Goal: Task Accomplishment & Management: Use online tool/utility

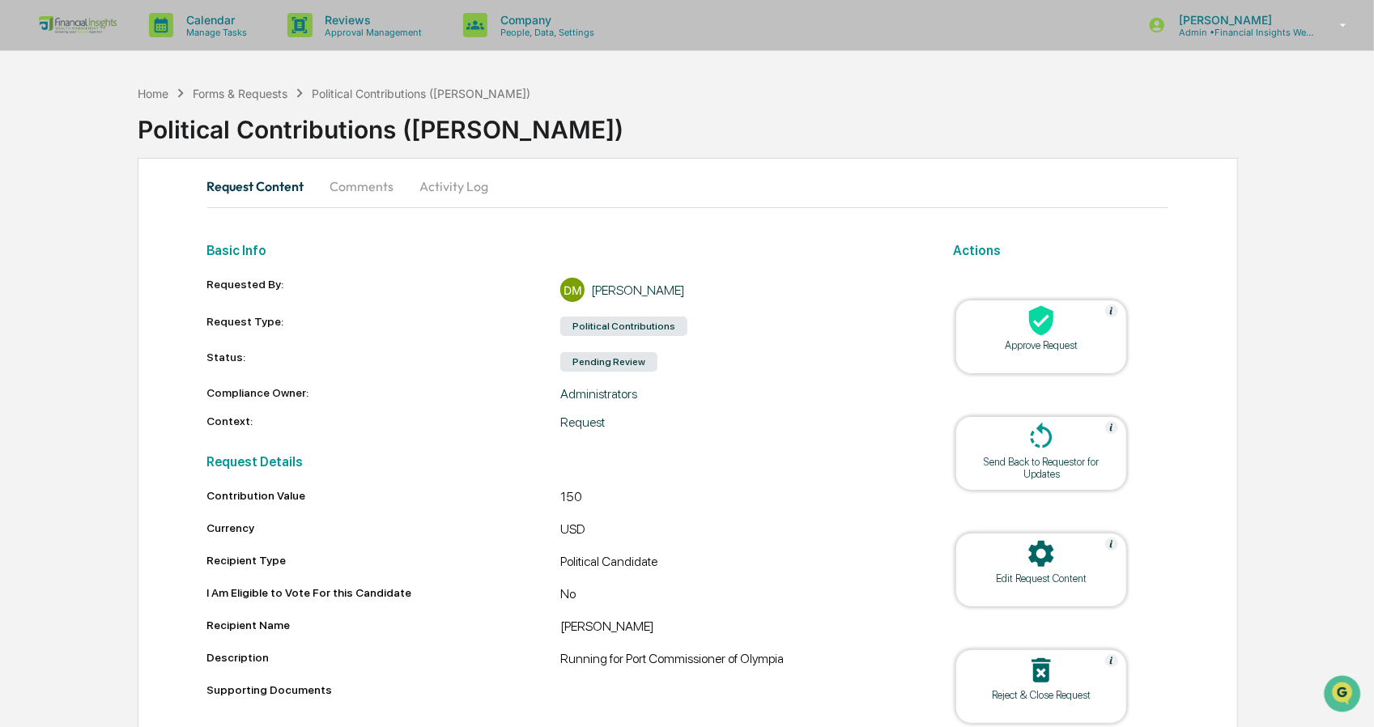
click at [1025, 342] on div "Approve Request" at bounding box center [1041, 345] width 146 height 12
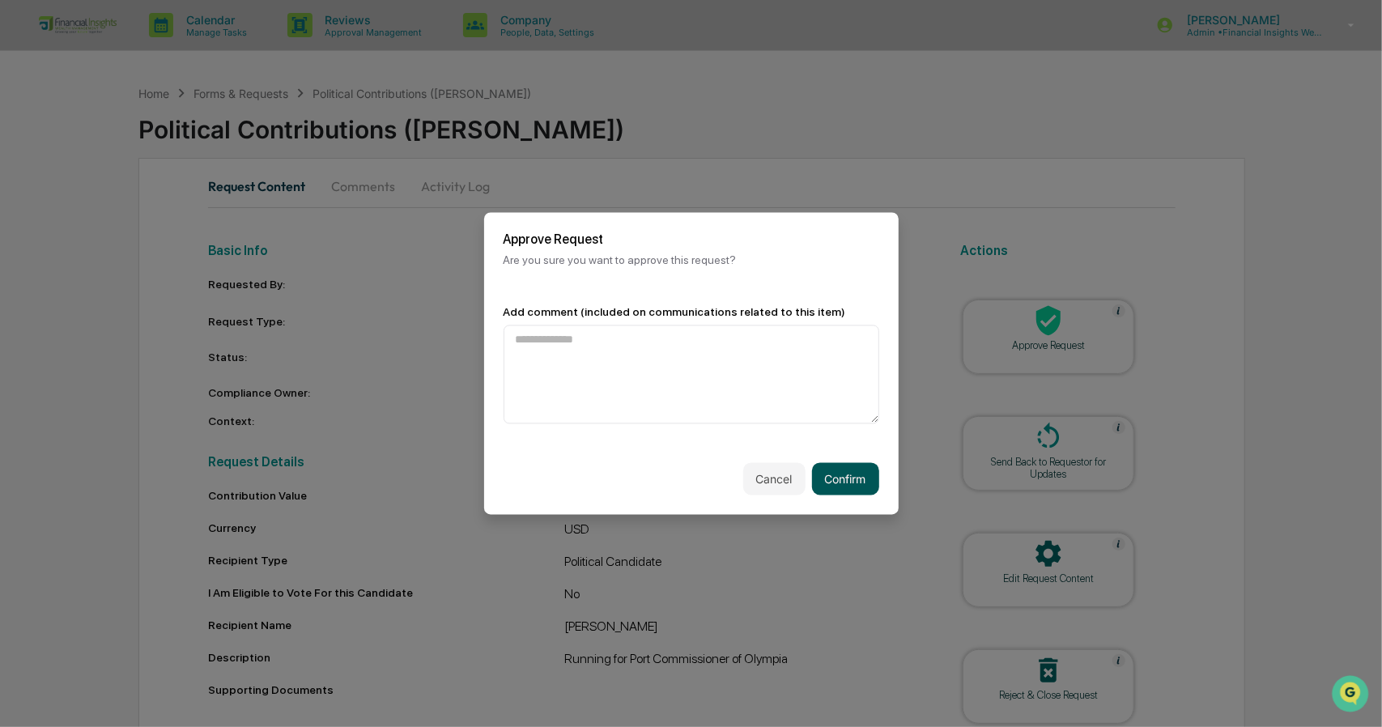
click at [837, 478] on button "Confirm" at bounding box center [845, 479] width 67 height 32
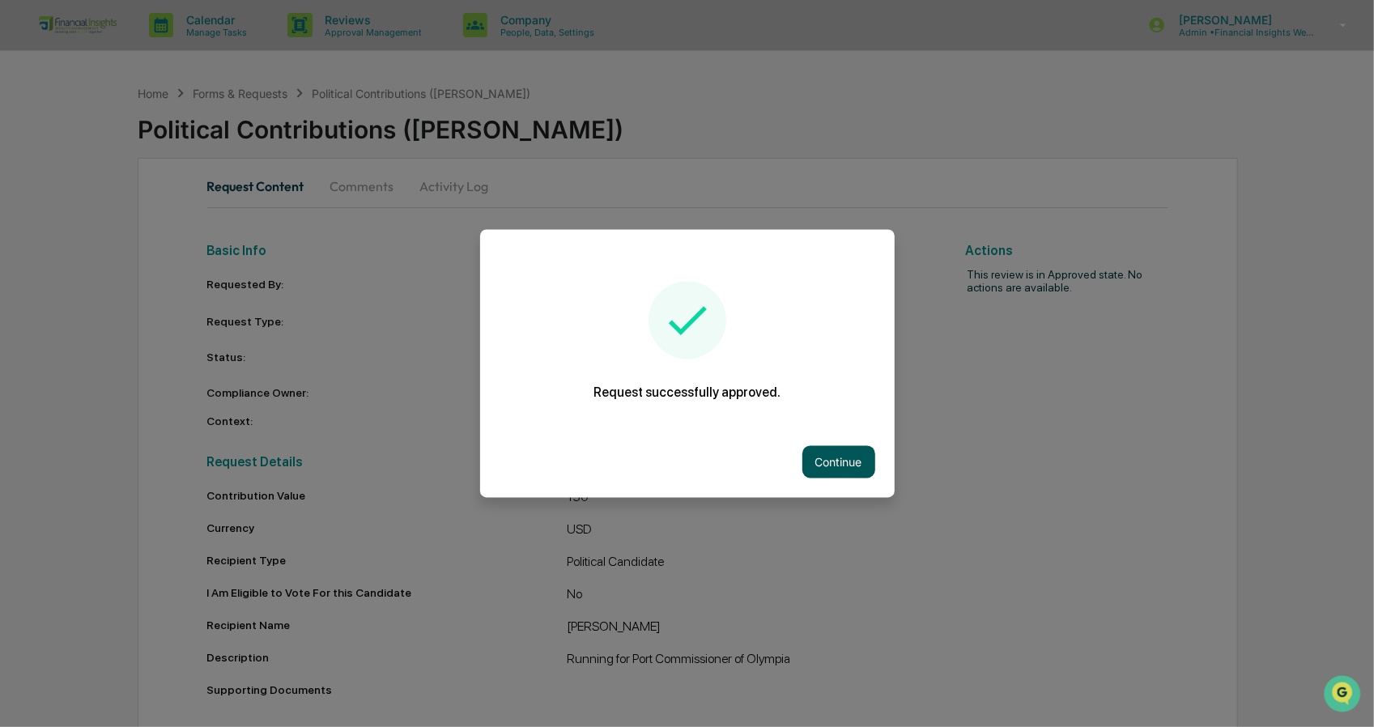
click at [834, 470] on button "Continue" at bounding box center [838, 462] width 73 height 32
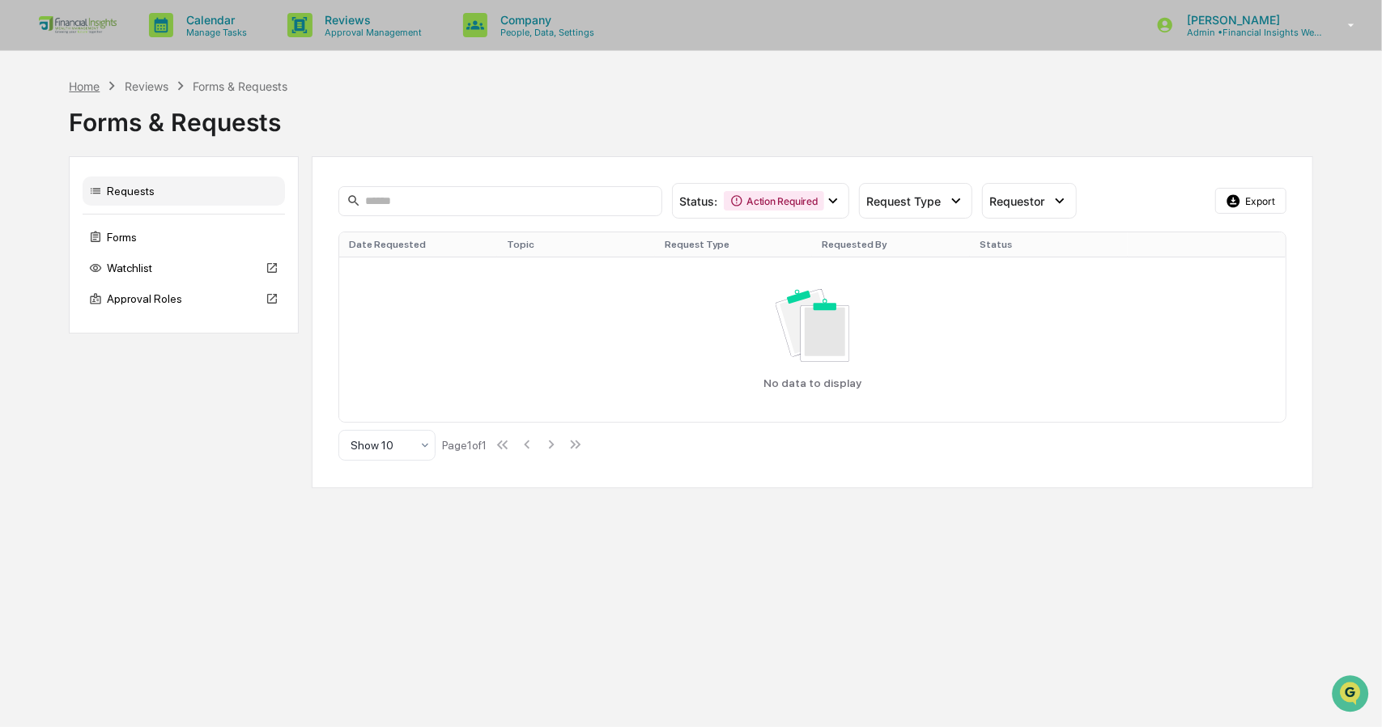
click at [83, 79] on div "Home" at bounding box center [84, 86] width 31 height 14
